Goal: Navigation & Orientation: Find specific page/section

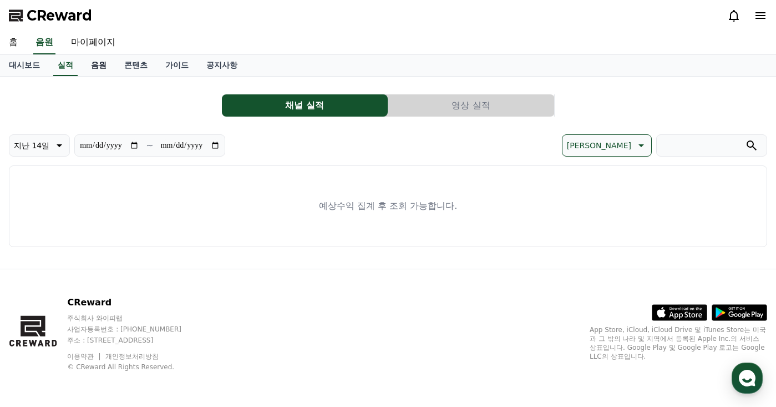
click at [100, 61] on link "음원" at bounding box center [98, 65] width 33 height 21
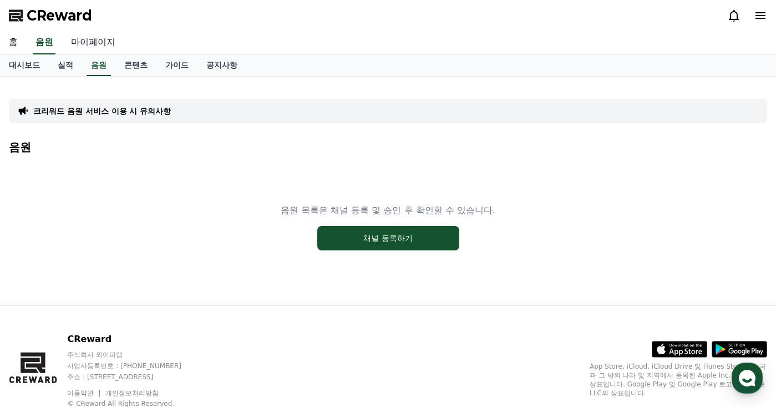
click at [102, 41] on link "마이페이지" at bounding box center [93, 42] width 62 height 23
select select "**********"
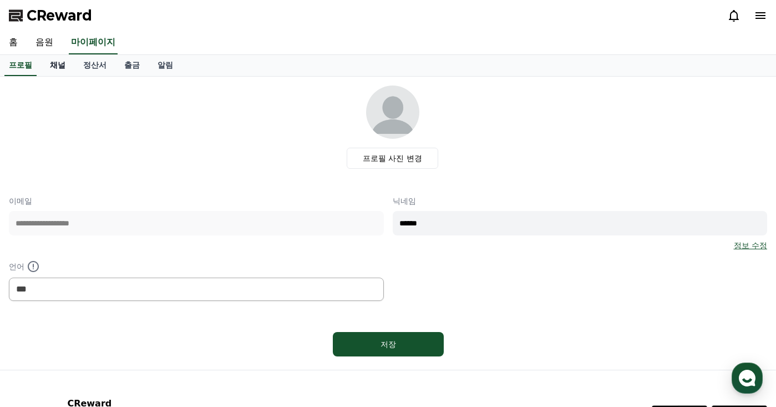
click at [64, 63] on link "채널" at bounding box center [57, 65] width 33 height 21
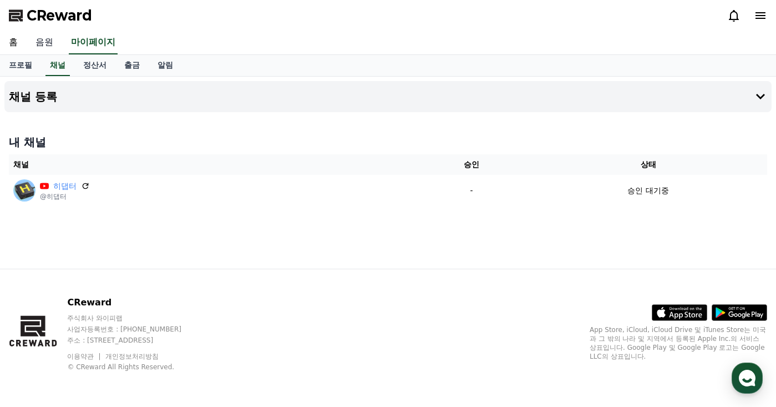
click at [43, 36] on link "음원" at bounding box center [45, 42] width 36 height 23
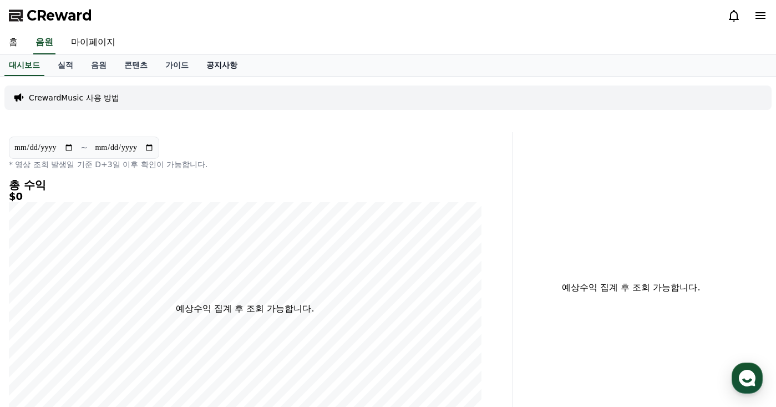
click at [219, 67] on link "공지사항" at bounding box center [222, 65] width 49 height 21
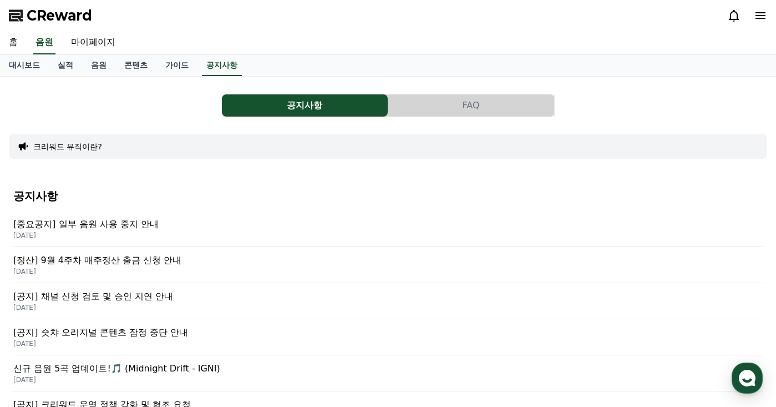
click at [133, 229] on p "[중요공지] 일부 음원 사용 중지 안내" at bounding box center [388, 224] width 750 height 13
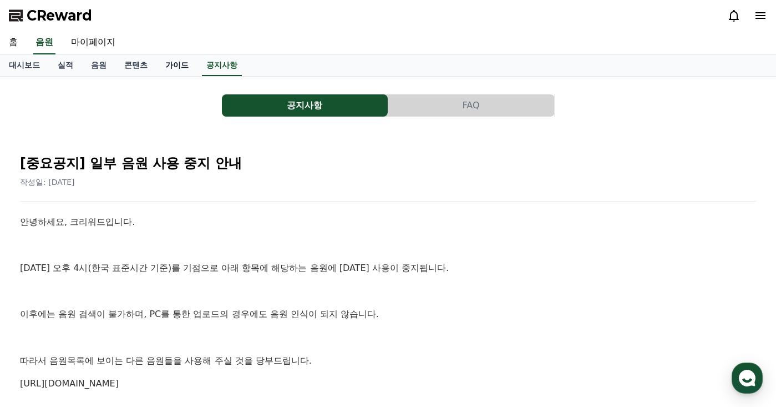
click at [191, 64] on link "가이드" at bounding box center [176, 65] width 41 height 21
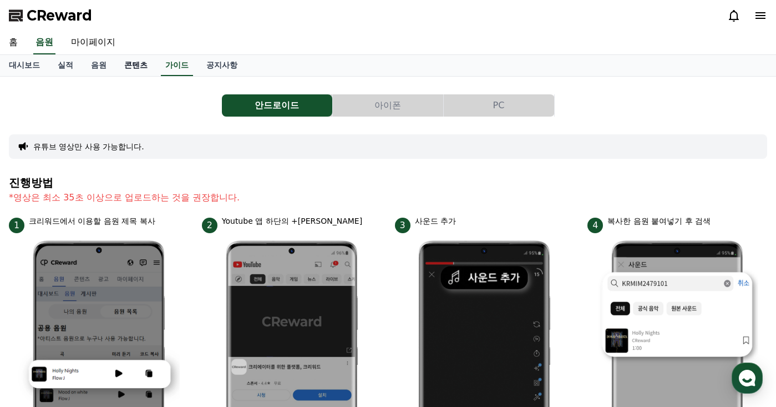
click at [136, 67] on link "콘텐츠" at bounding box center [135, 65] width 41 height 21
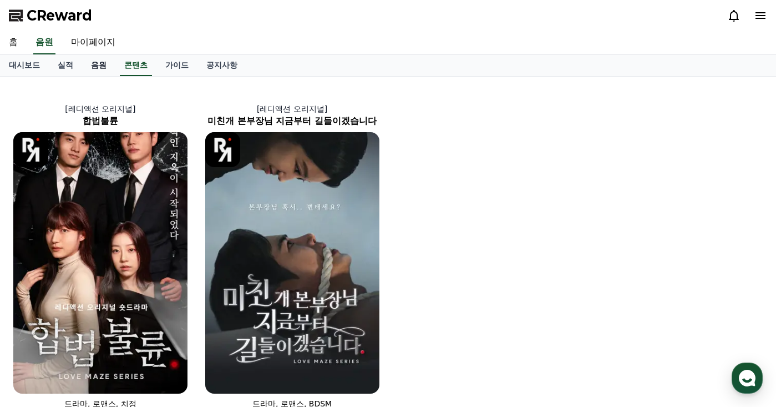
click at [100, 70] on link "음원" at bounding box center [98, 65] width 33 height 21
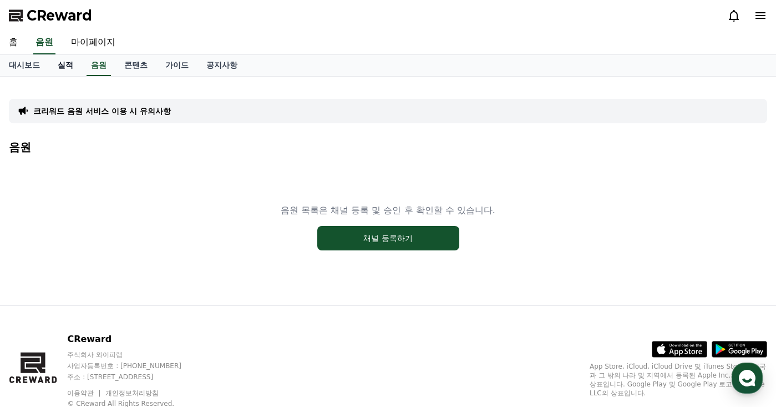
click at [68, 70] on link "실적" at bounding box center [65, 65] width 33 height 21
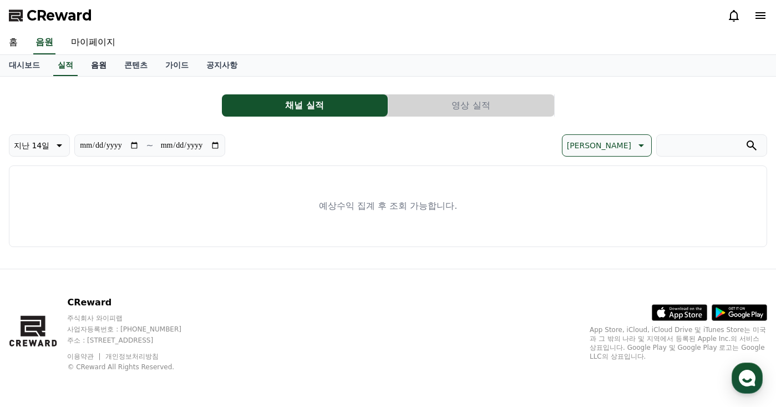
click at [96, 68] on link "음원" at bounding box center [98, 65] width 33 height 21
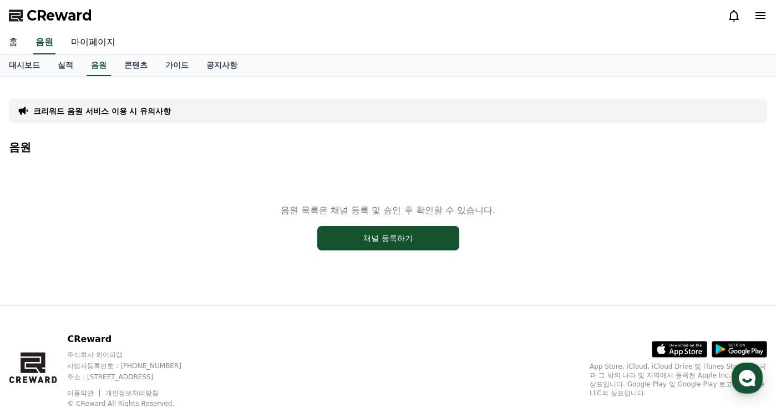
click at [19, 41] on link "홈" at bounding box center [13, 42] width 27 height 23
